Goal: Task Accomplishment & Management: Manage account settings

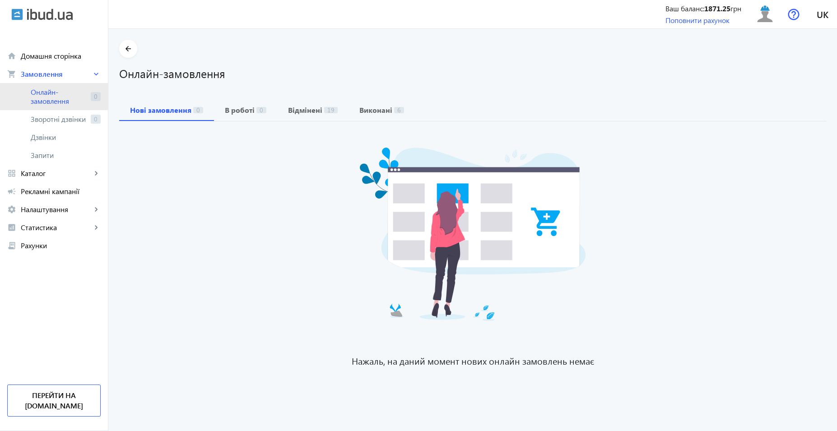
click at [53, 91] on span "Онлайн-замовлення" at bounding box center [59, 97] width 56 height 18
click at [59, 97] on span "Онлайн-замовлення" at bounding box center [59, 97] width 56 height 18
click at [50, 93] on span "Онлайн-замовлення" at bounding box center [59, 97] width 56 height 18
